Goal: Task Accomplishment & Management: Use online tool/utility

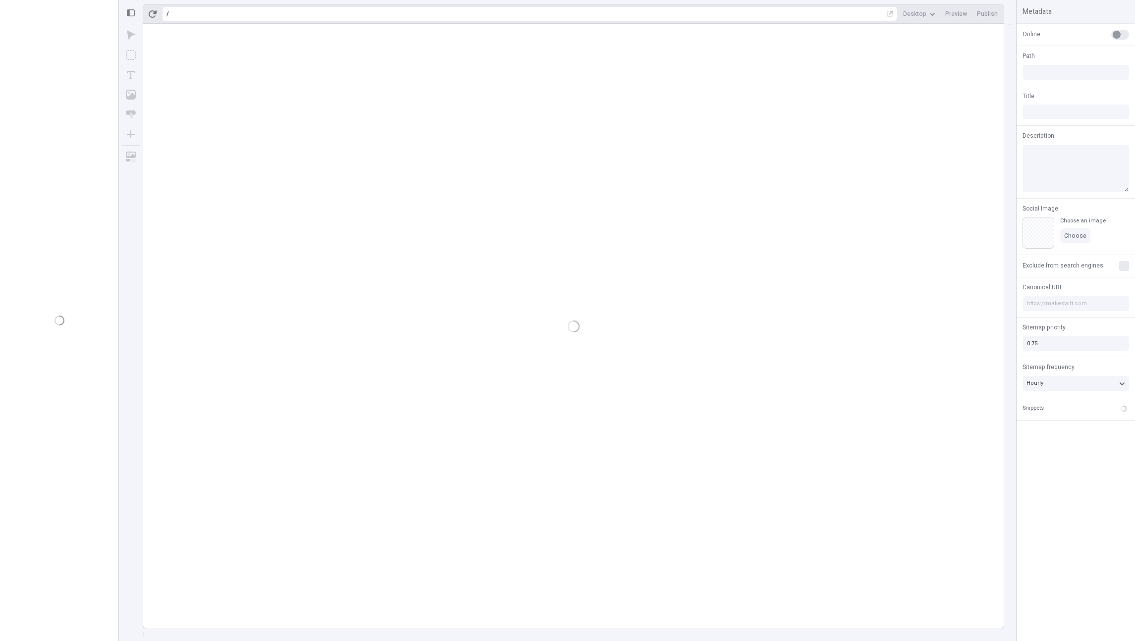
type input "[PERSON_NAME]"
type input "/page-3"
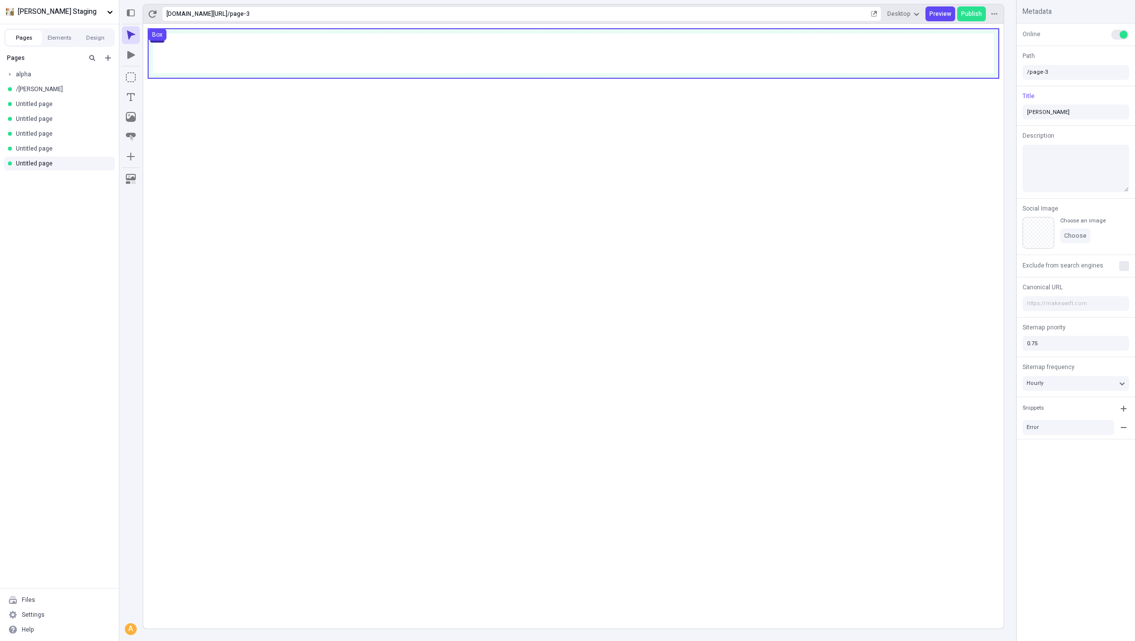
click at [335, 70] on use at bounding box center [573, 54] width 851 height 50
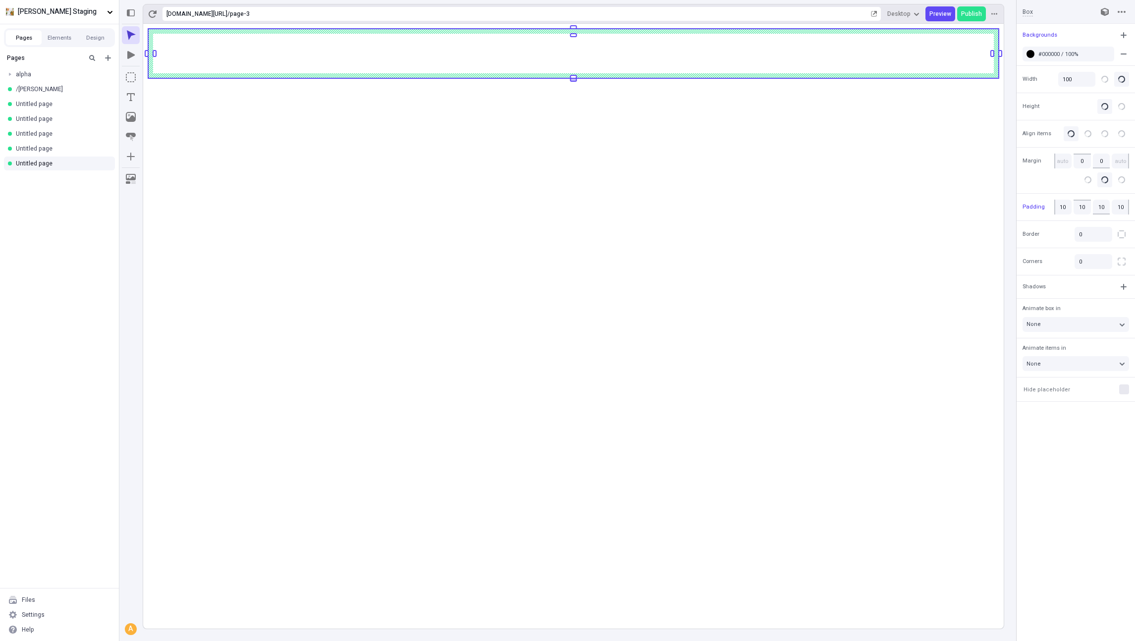
click at [335, 79] on body "[PERSON_NAME] Staging Pages Elements Design Pages alpha /charlie Untitled page …" at bounding box center [567, 320] width 1135 height 641
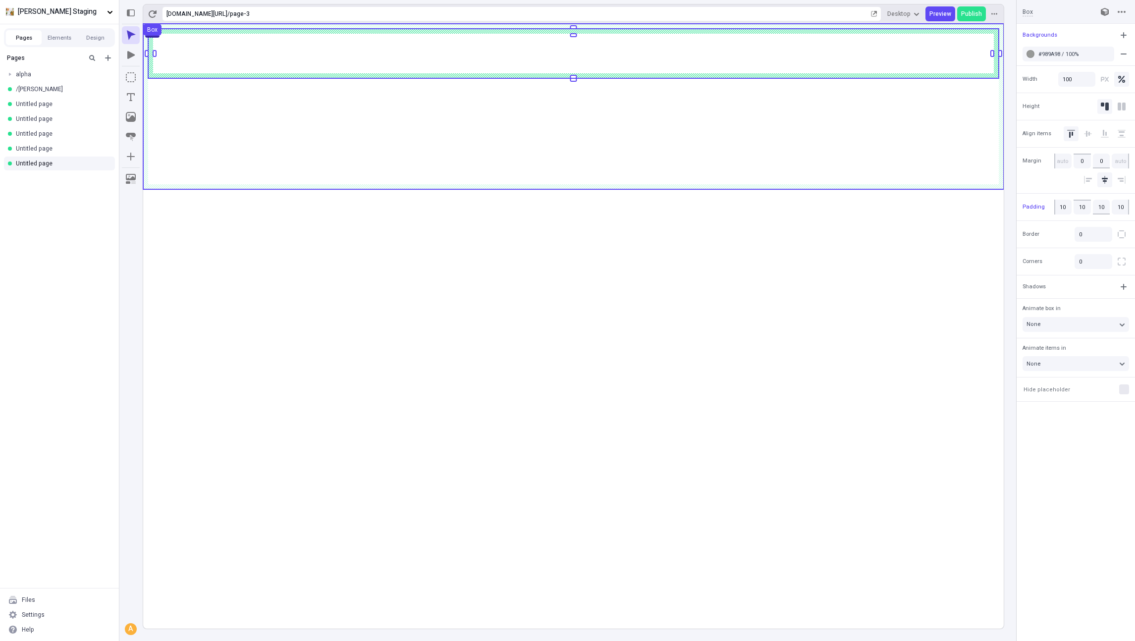
click at [335, 95] on use at bounding box center [573, 107] width 861 height 166
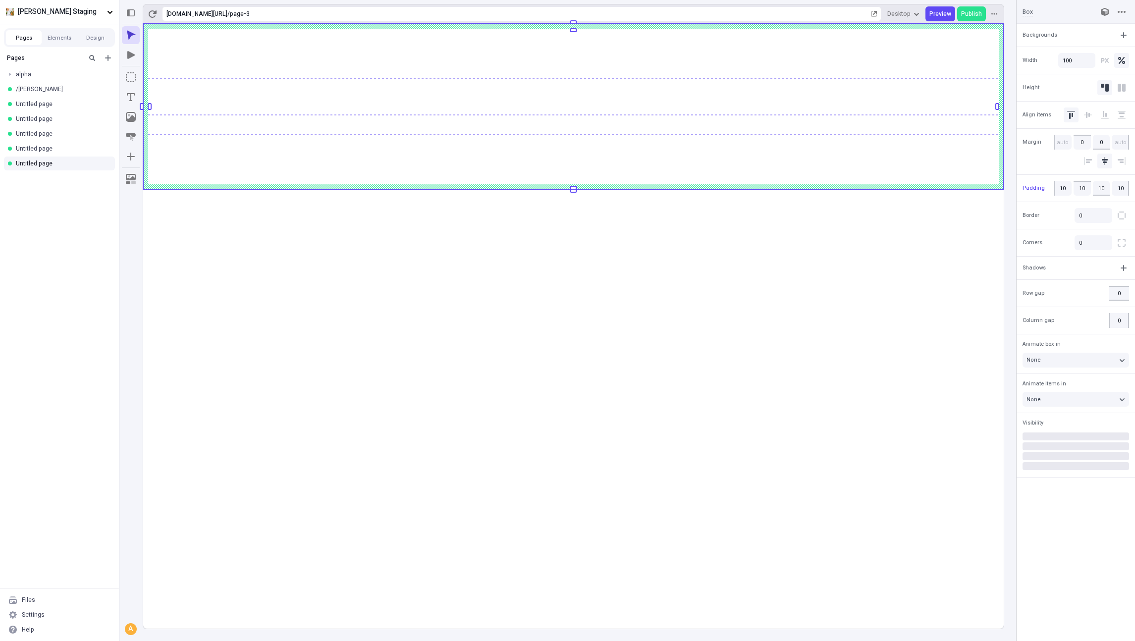
click at [460, 316] on rect at bounding box center [573, 326] width 861 height 605
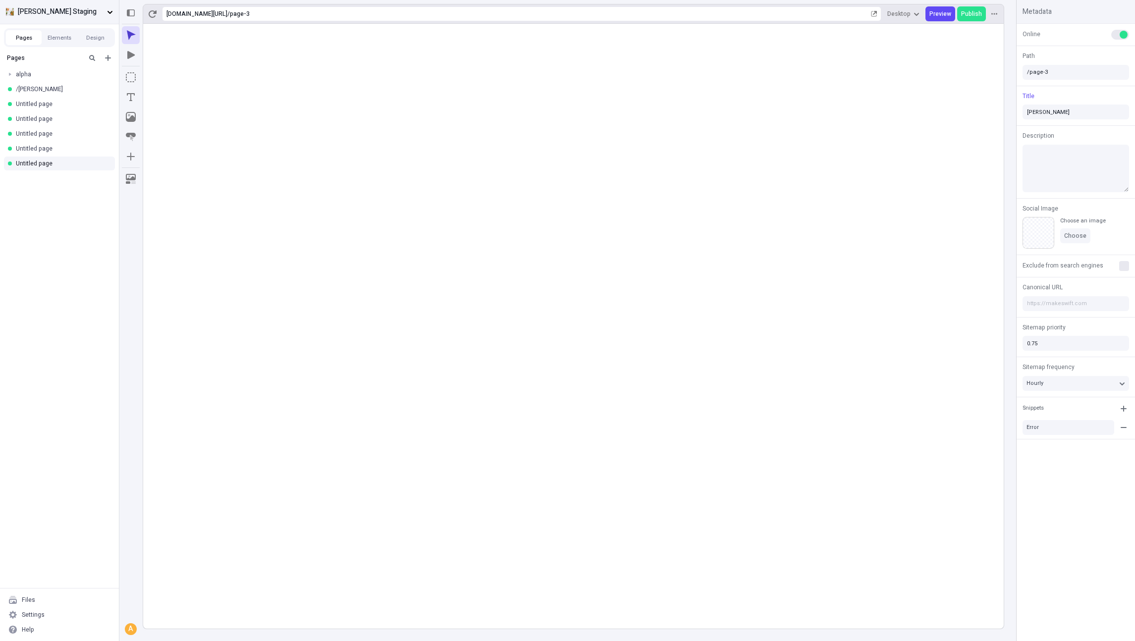
click at [46, 9] on span "[PERSON_NAME] Staging" at bounding box center [60, 11] width 85 height 11
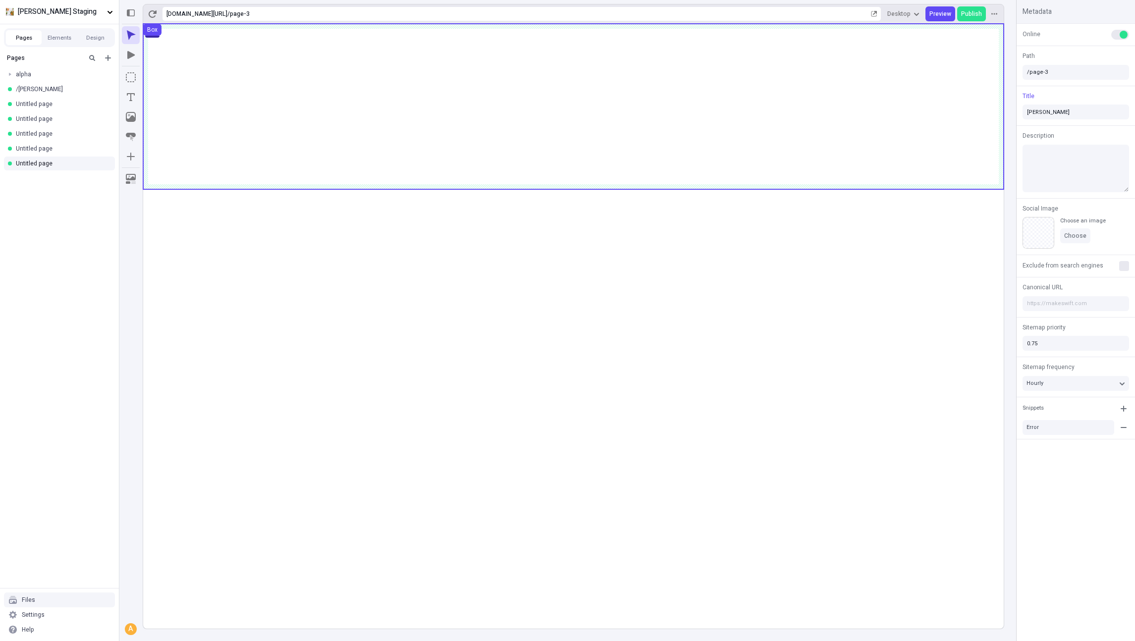
click at [274, 99] on use at bounding box center [573, 107] width 861 height 166
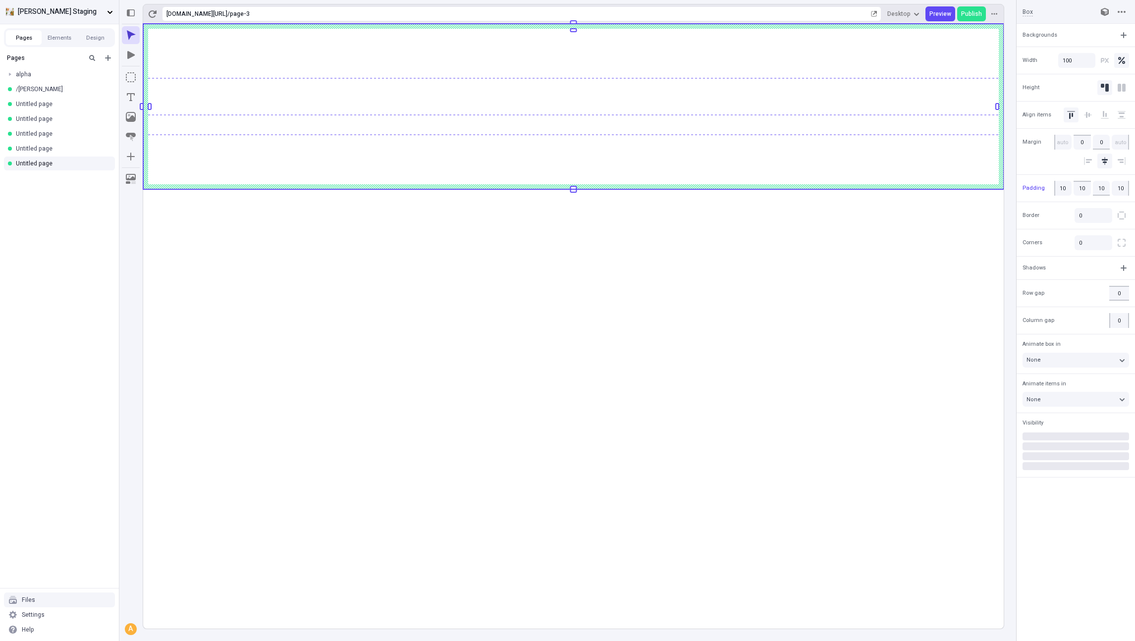
click at [76, 14] on span "[PERSON_NAME] Staging" at bounding box center [60, 11] width 85 height 11
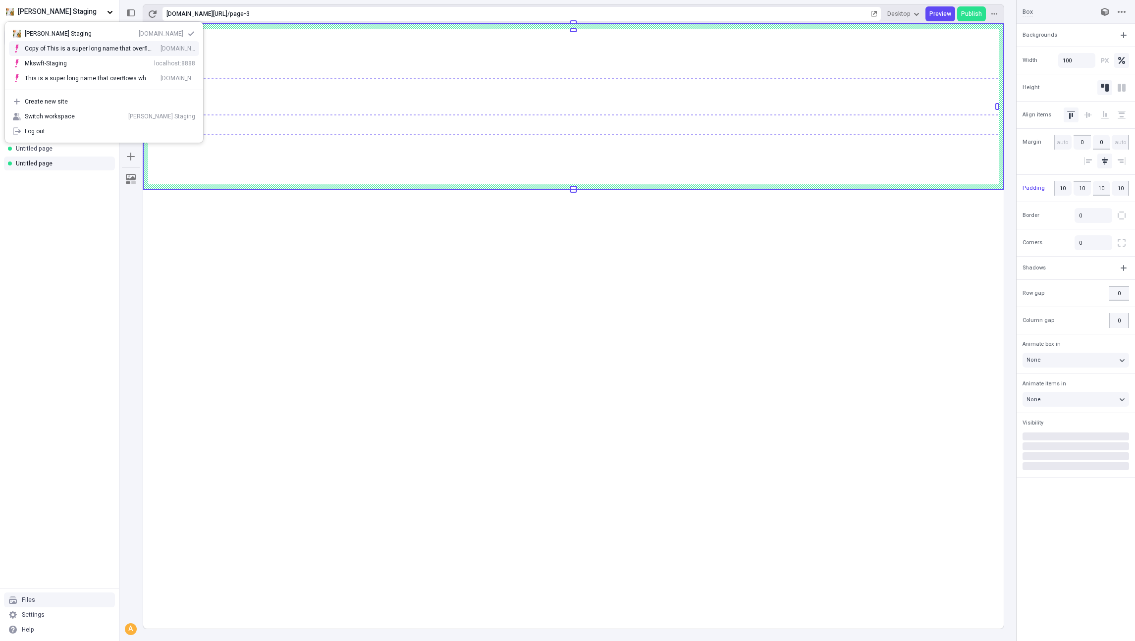
click at [93, 55] on div "Copy of This is a super long name that overflows why would I make this [DOMAIN_…" at bounding box center [104, 48] width 198 height 15
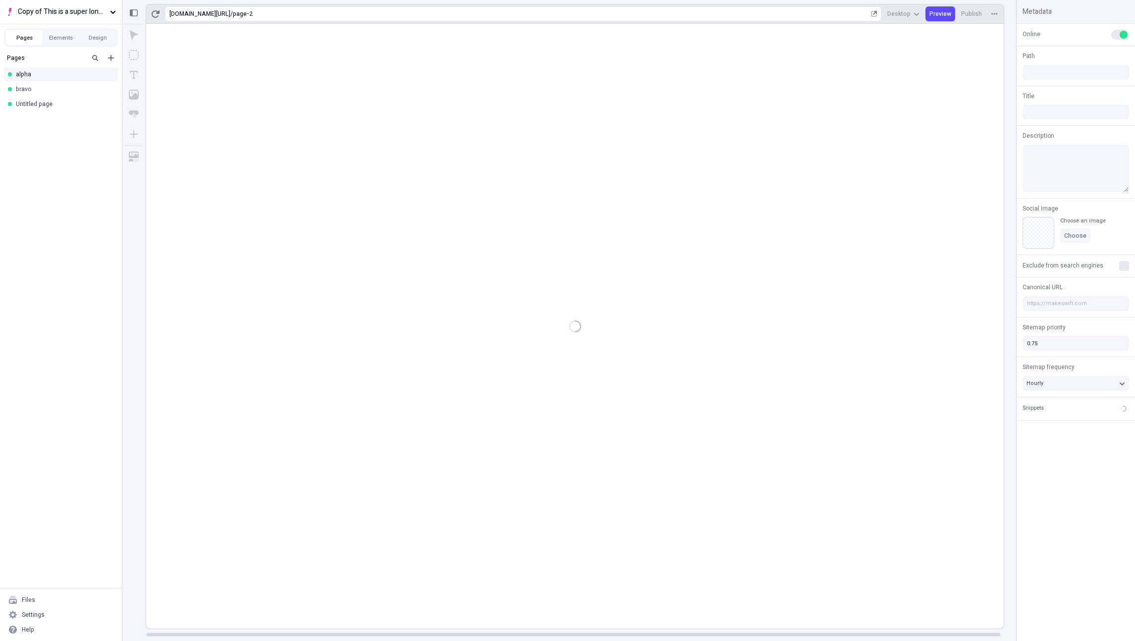
type input "/page-2"
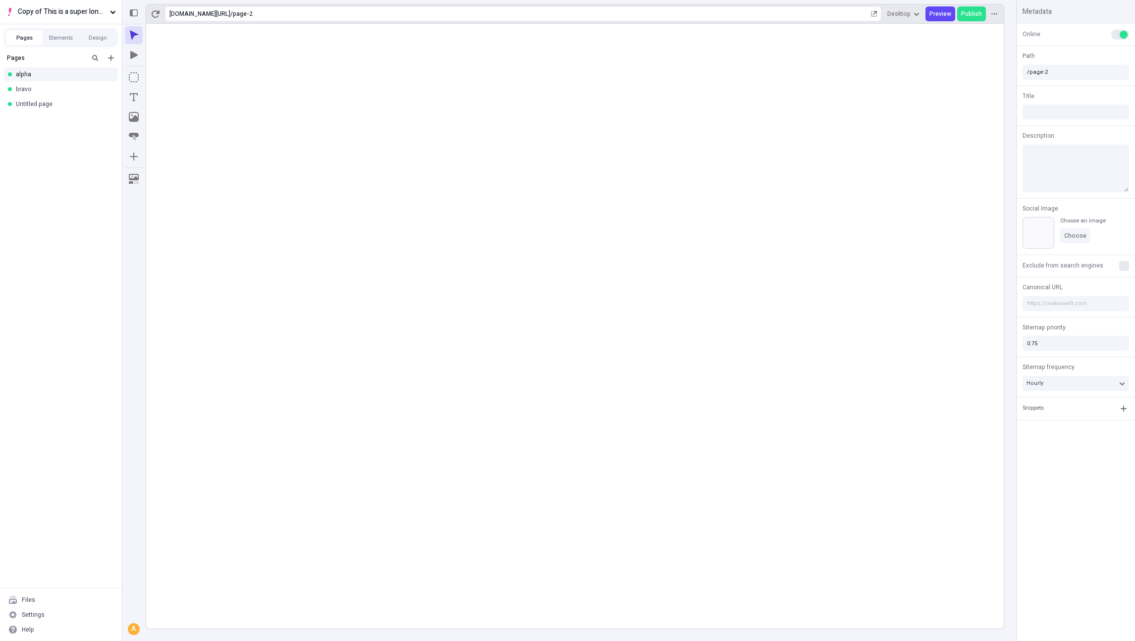
click at [404, 302] on rect at bounding box center [575, 326] width 858 height 605
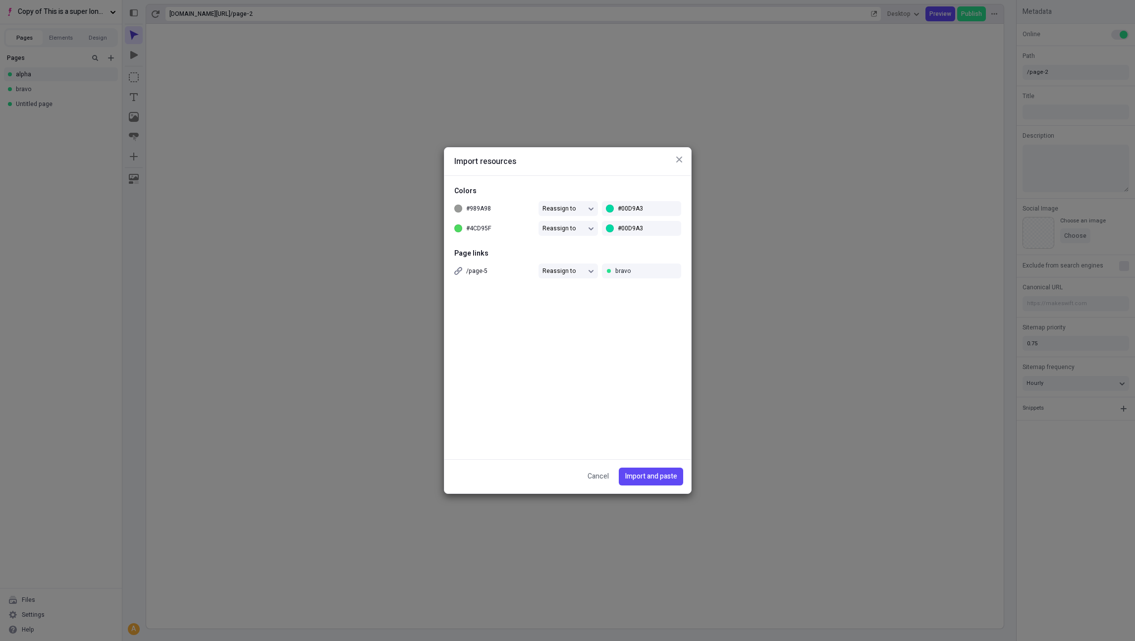
click at [628, 227] on div "Import resources Colors #989A98 Reassign to #00D9A3 #4CD95F Reassign to #00D9A3…" at bounding box center [567, 320] width 1135 height 641
click at [617, 204] on div "Import resources Colors #989A98 Reassign to #00D9A3 #4CD95F Reassign to #00D9A3…" at bounding box center [567, 320] width 1135 height 641
click at [541, 206] on div "Import resources Colors #989A98 Reassign to #00D9A3 #4CD95F Reassign to #00D9A3…" at bounding box center [567, 320] width 1135 height 641
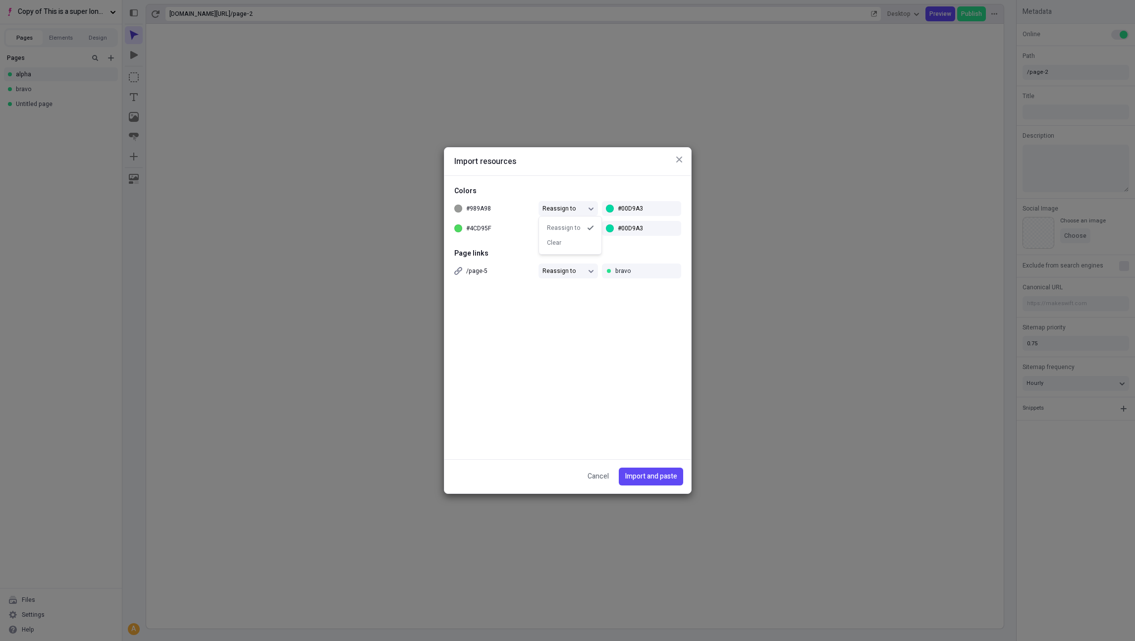
click at [545, 206] on div "Import resources Colors #989A98 Reassign to #00D9A3 #4CD95F Reassign to #00D9A3…" at bounding box center [567, 320] width 1135 height 641
click at [548, 226] on div "Import resources Colors #989A98 Reassign to #00D9A3 #4CD95F Reassign to #00D9A3…" at bounding box center [567, 320] width 1135 height 641
click at [548, 271] on div "Import resources Colors #989A98 Reassign to #00D9A3 #4CD95F Reassign to #00D9A3…" at bounding box center [567, 320] width 1135 height 641
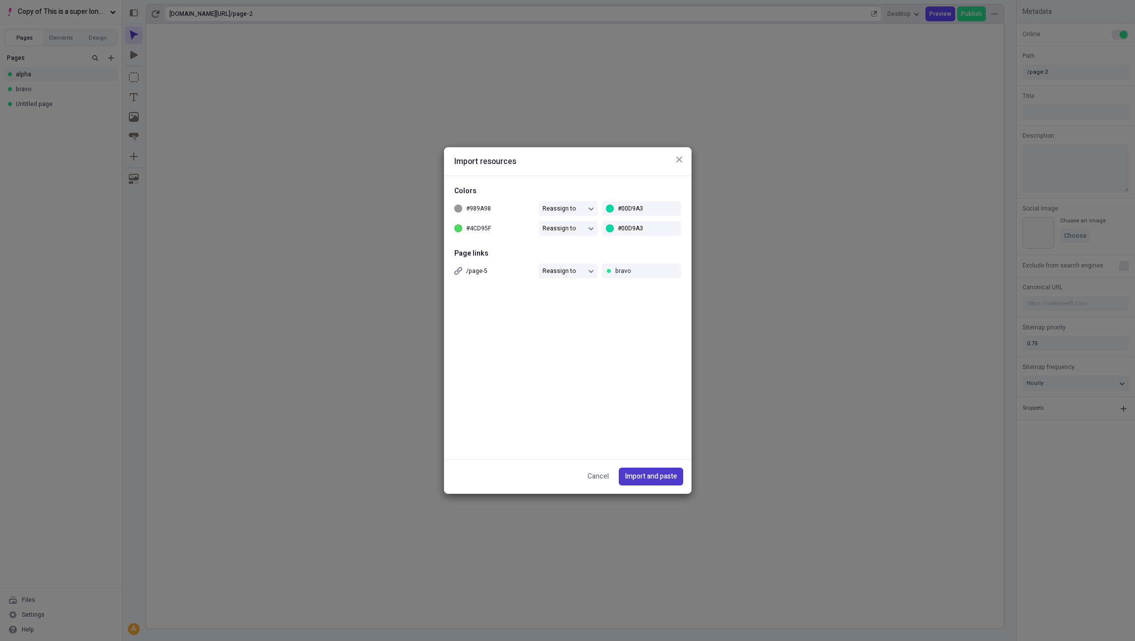
click at [664, 482] on button "Import and paste" at bounding box center [651, 477] width 64 height 18
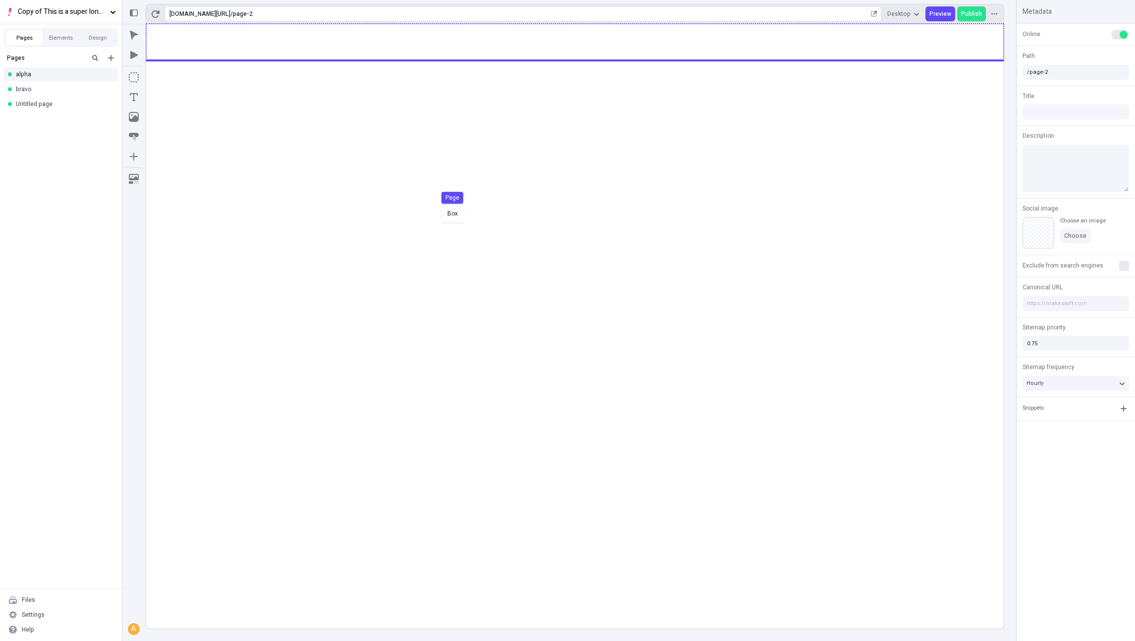
click at [440, 204] on div "Box Page" at bounding box center [567, 320] width 1135 height 641
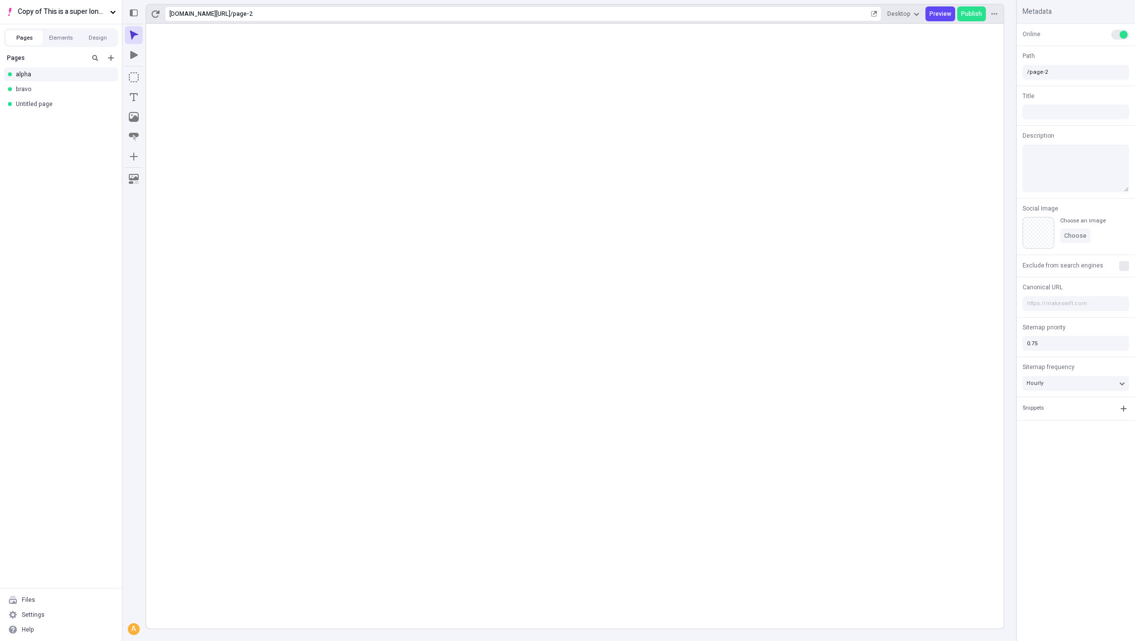
click at [452, 293] on rect at bounding box center [575, 326] width 858 height 605
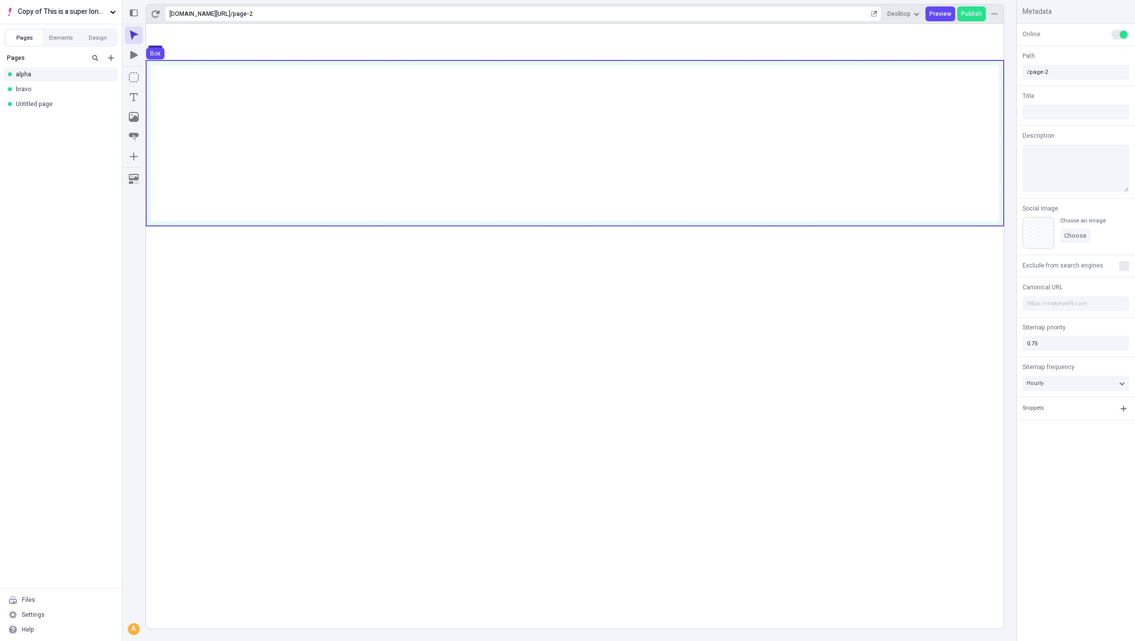
click at [270, 144] on use at bounding box center [575, 143] width 858 height 166
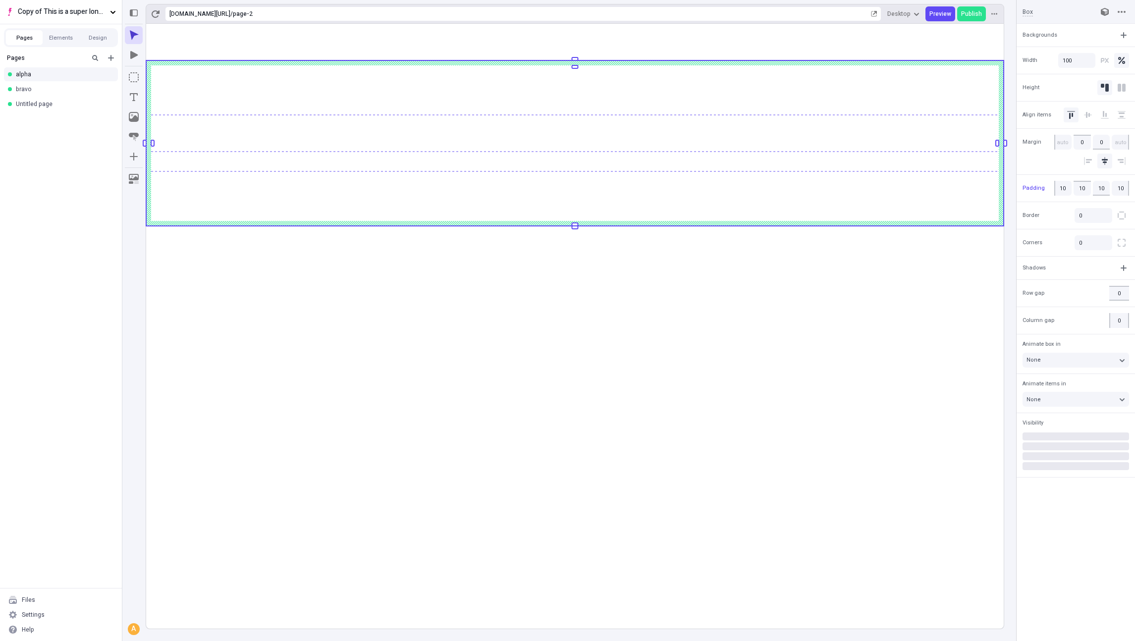
click at [545, 285] on rect at bounding box center [575, 326] width 858 height 605
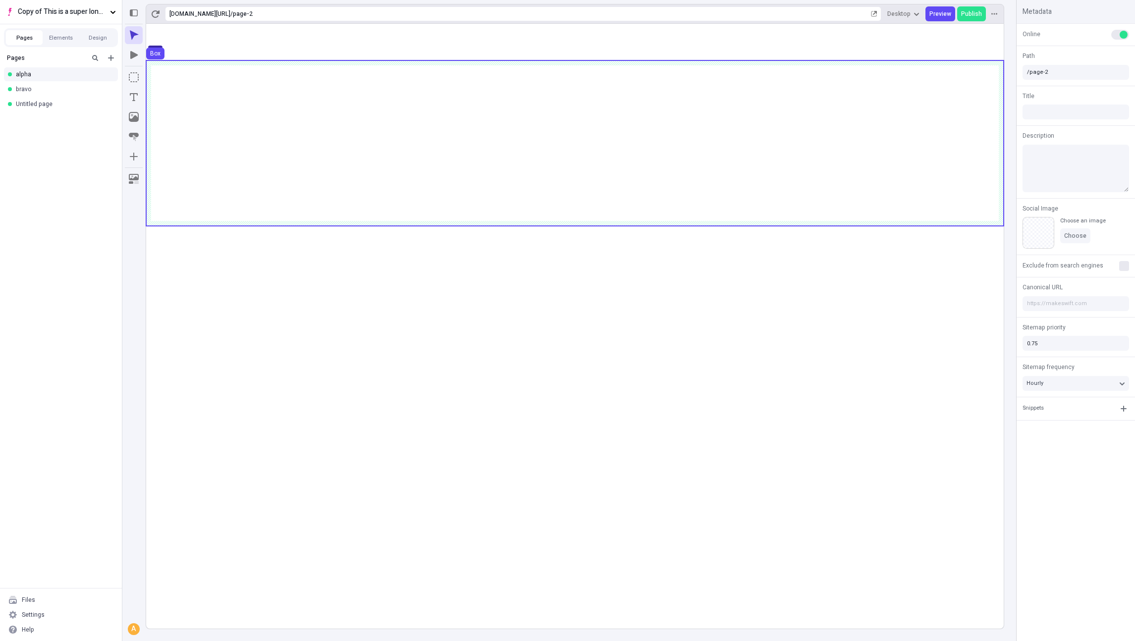
click at [290, 141] on use at bounding box center [575, 143] width 858 height 166
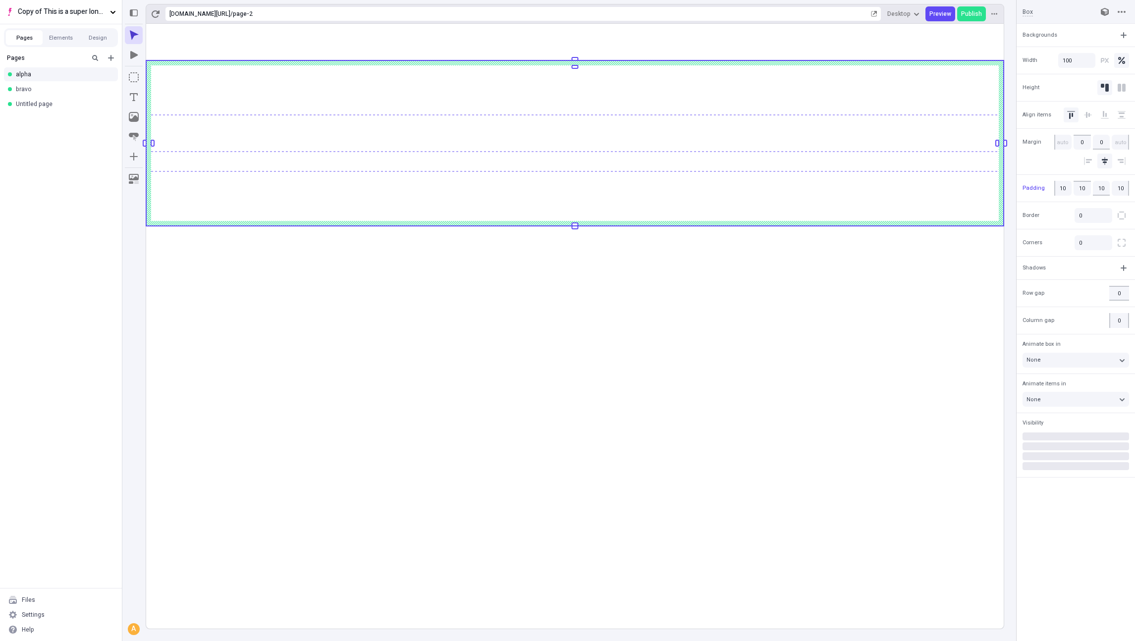
drag, startPoint x: 1066, startPoint y: 501, endPoint x: 845, endPoint y: 147, distance: 417.4
click at [0, 0] on div "Copy of This is a super long name that overflows why would I make this Pages El…" at bounding box center [567, 320] width 1135 height 641
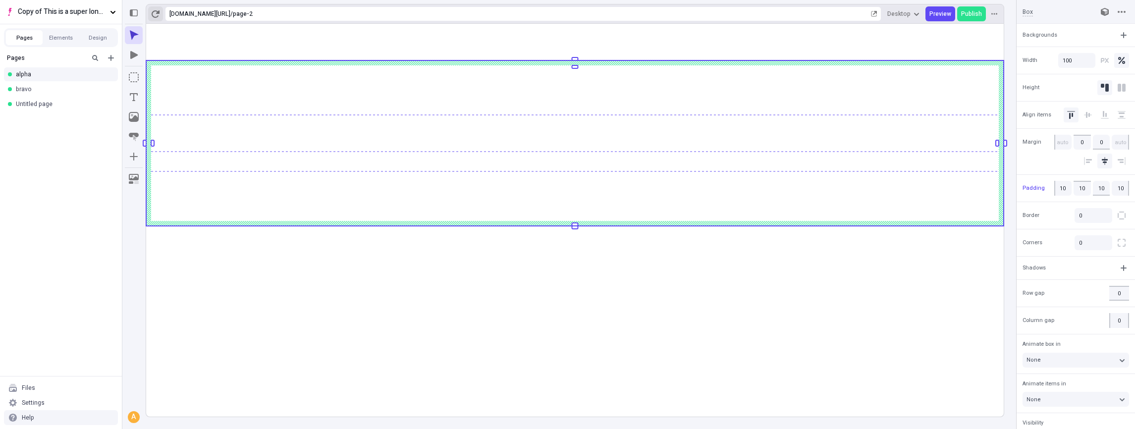
click at [157, 10] on icon "button" at bounding box center [156, 14] width 8 height 8
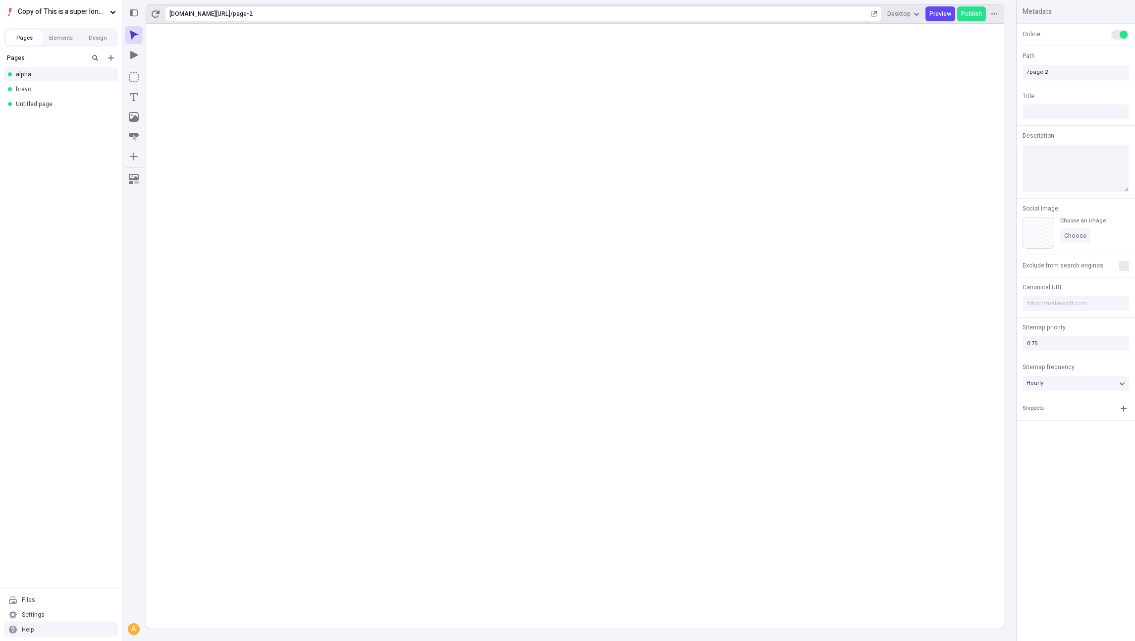
click at [1029, 501] on div "Online Path /page-2 Title Description Social Image Choose an image Choose Exclu…" at bounding box center [1076, 333] width 118 height 618
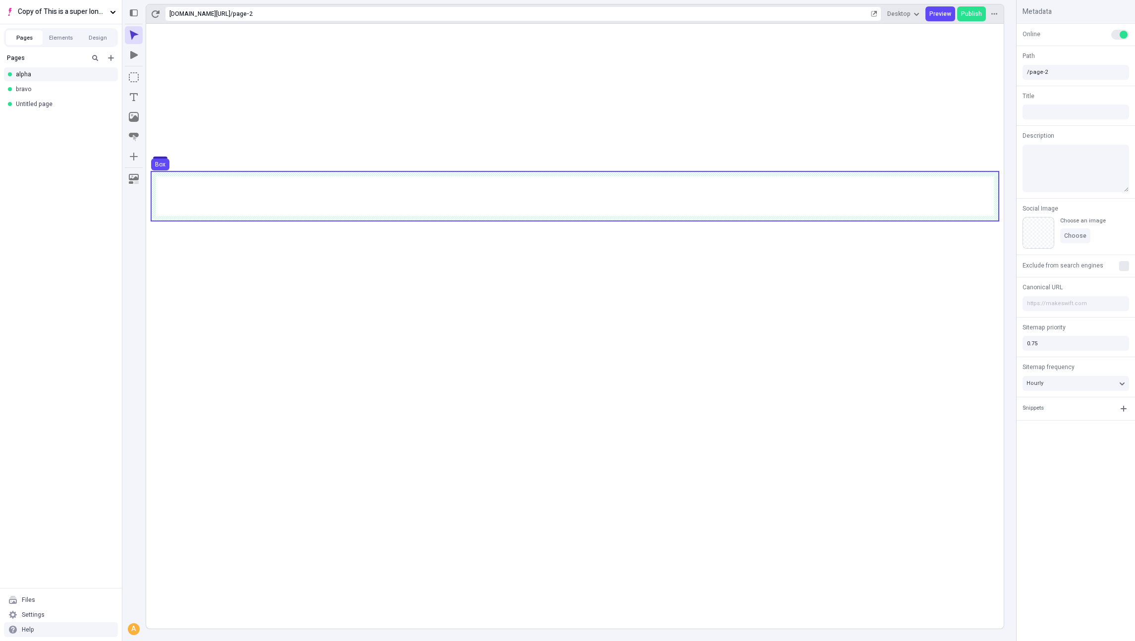
click at [474, 205] on use at bounding box center [575, 196] width 848 height 50
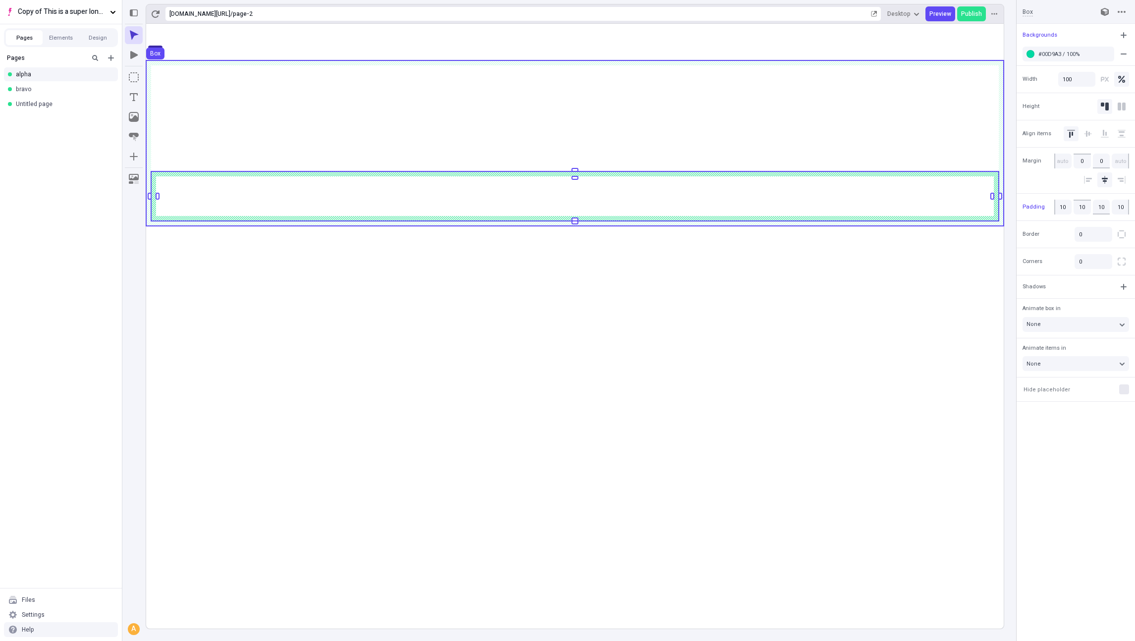
click at [451, 150] on use at bounding box center [575, 143] width 858 height 166
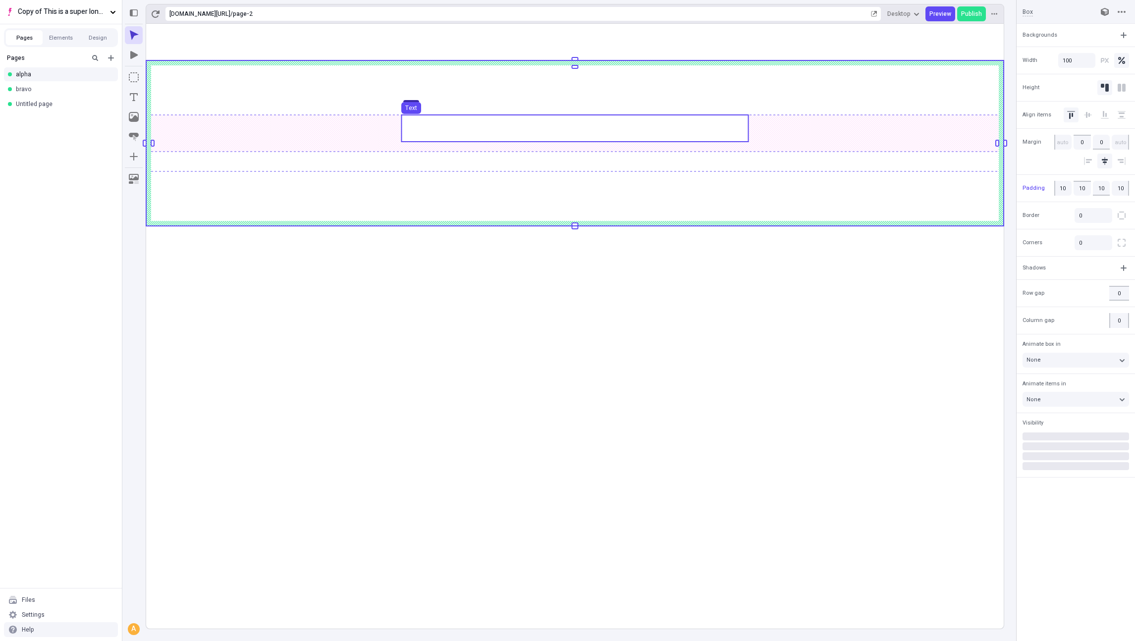
click at [437, 132] on use at bounding box center [574, 128] width 347 height 27
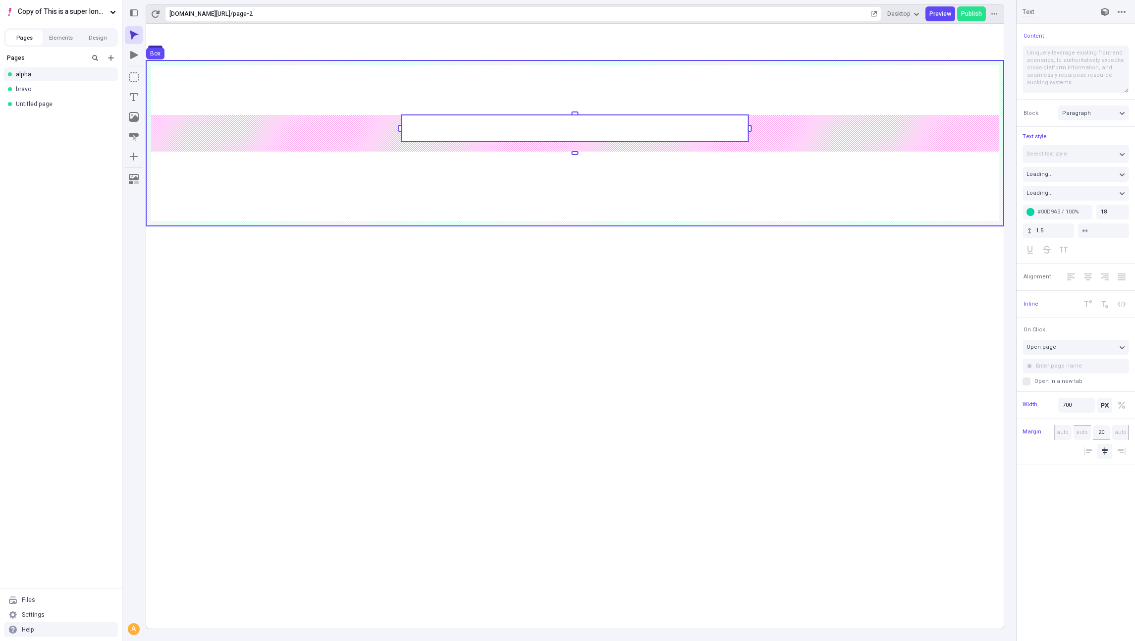
click at [414, 225] on use at bounding box center [575, 143] width 858 height 166
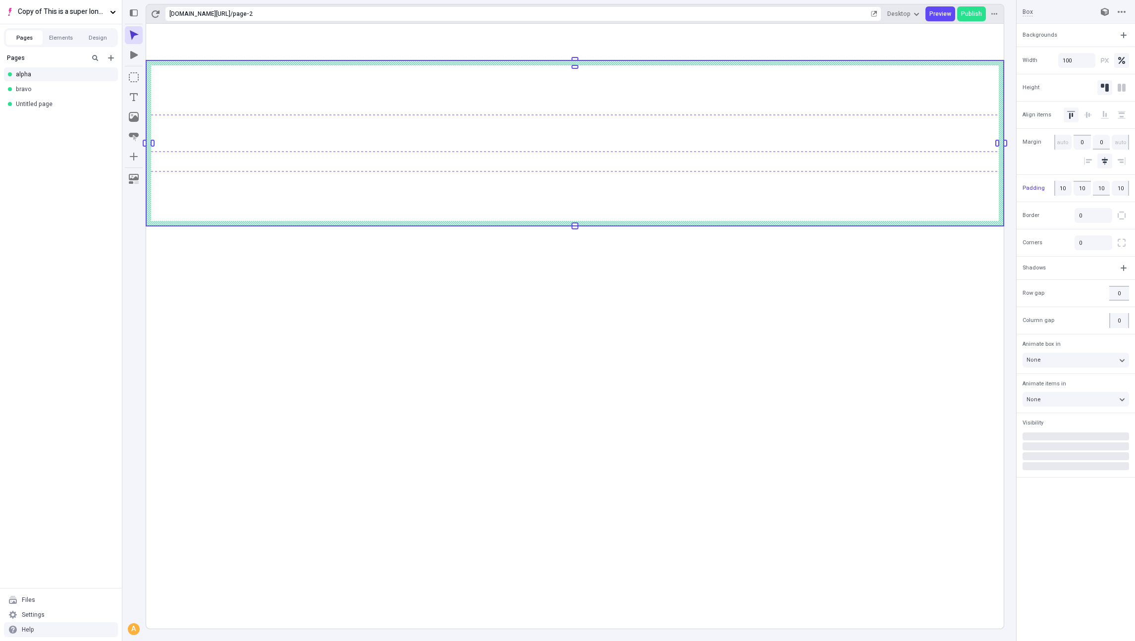
click at [415, 285] on rect at bounding box center [575, 326] width 858 height 605
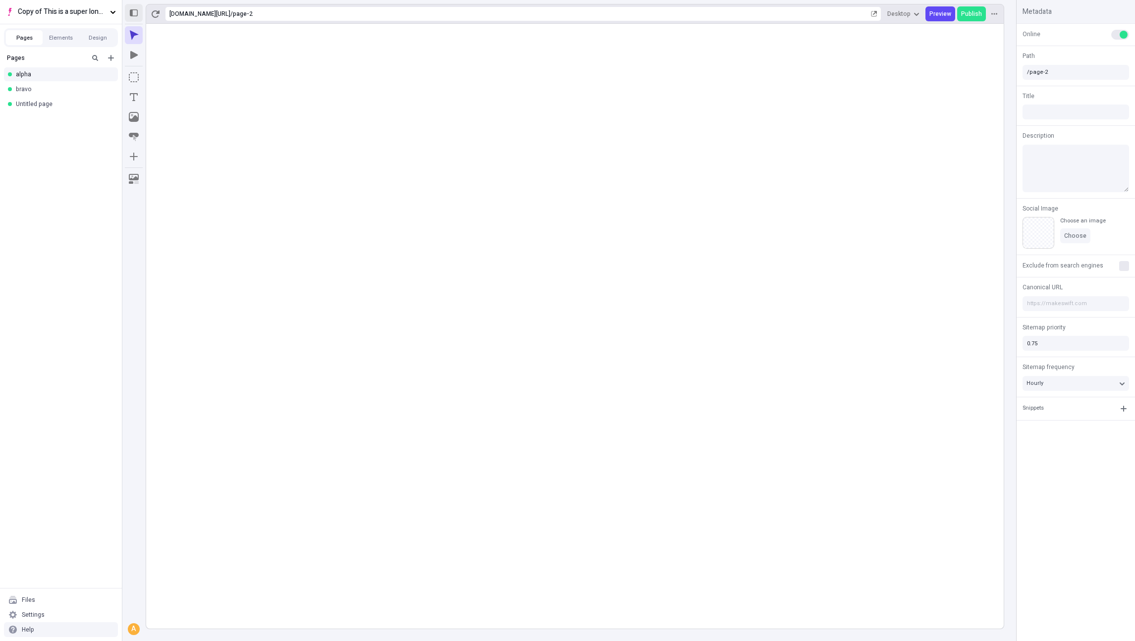
click at [135, 15] on icon "button" at bounding box center [134, 13] width 8 height 8
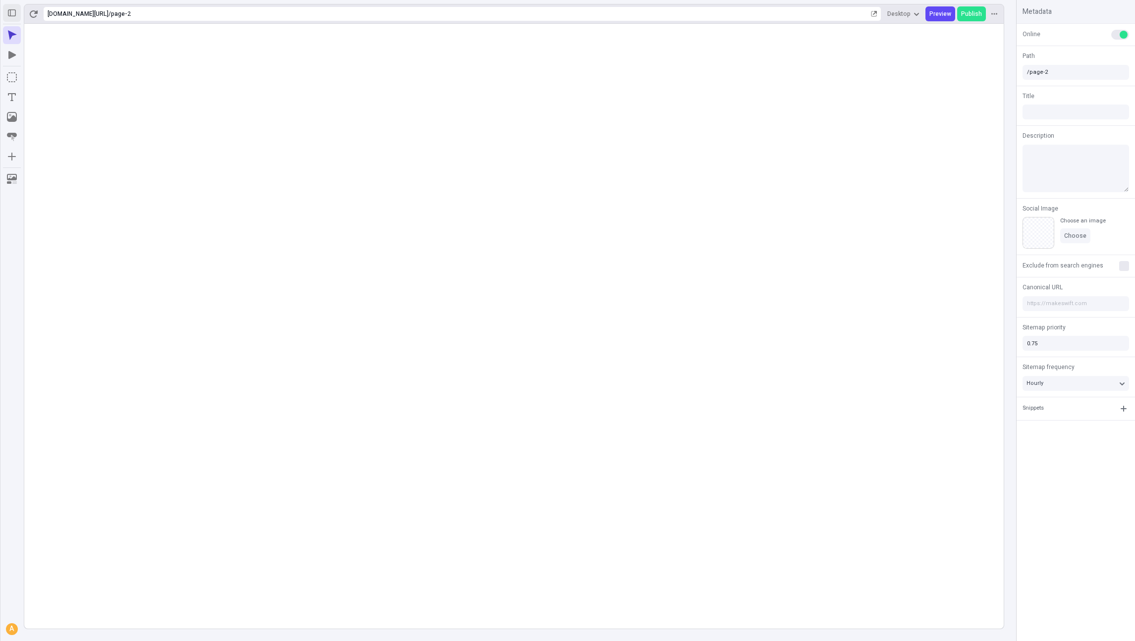
click at [17, 18] on button "button" at bounding box center [12, 13] width 18 height 18
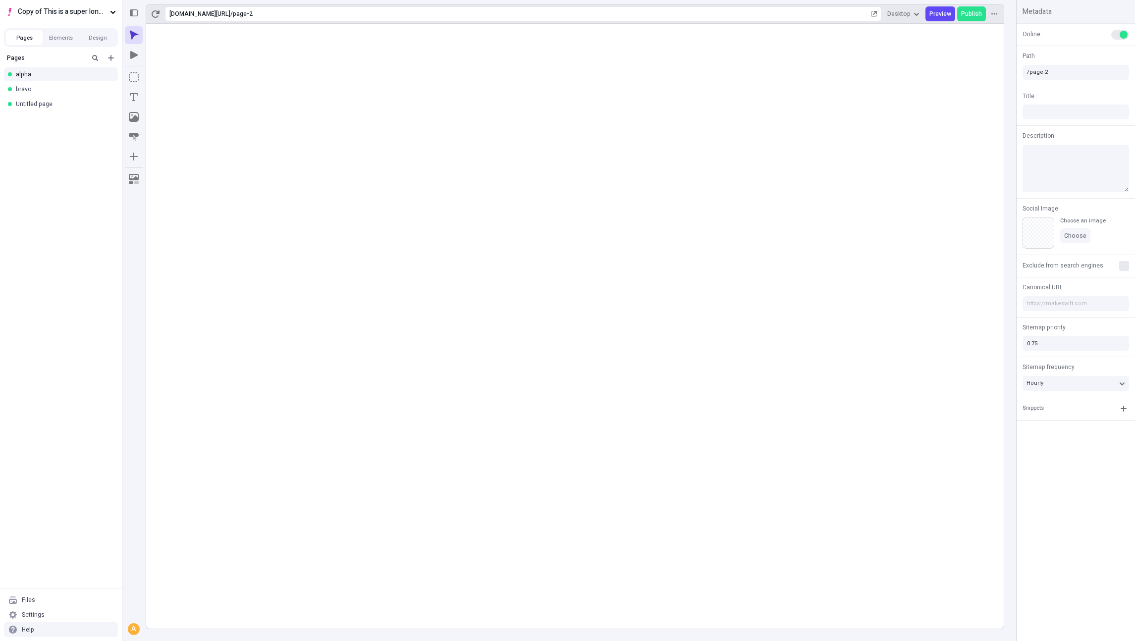
click at [285, 437] on rect at bounding box center [575, 326] width 858 height 605
